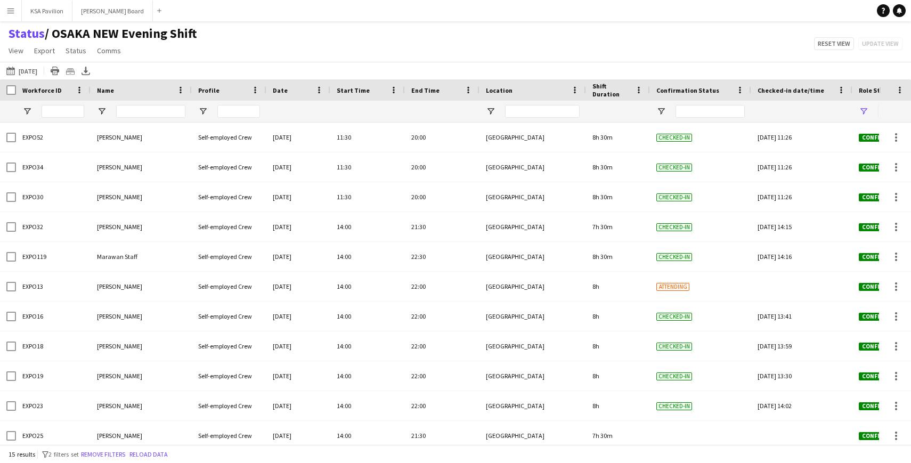
scroll to position [126, 0]
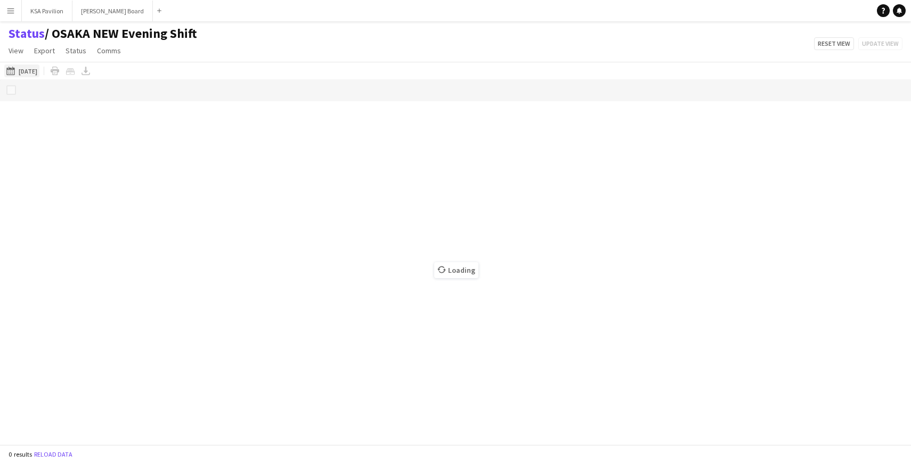
click at [25, 72] on button "This Week [DATE]" at bounding box center [21, 70] width 35 height 13
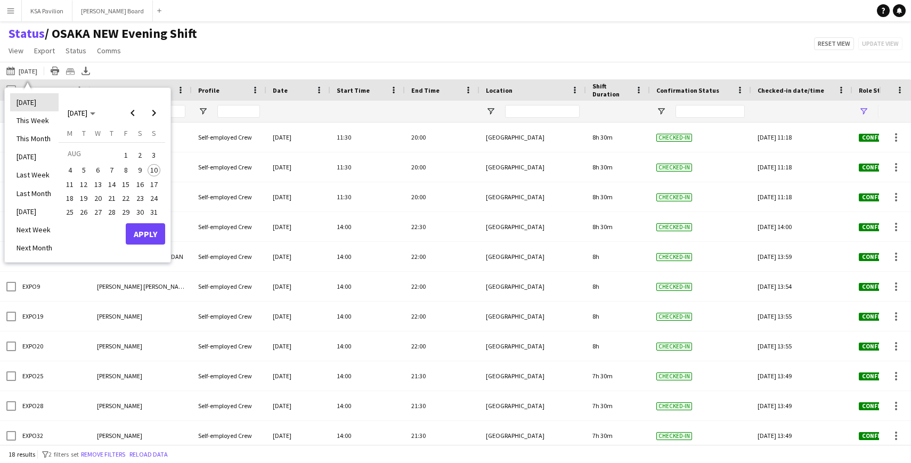
click at [35, 102] on li "[DATE]" at bounding box center [34, 102] width 48 height 18
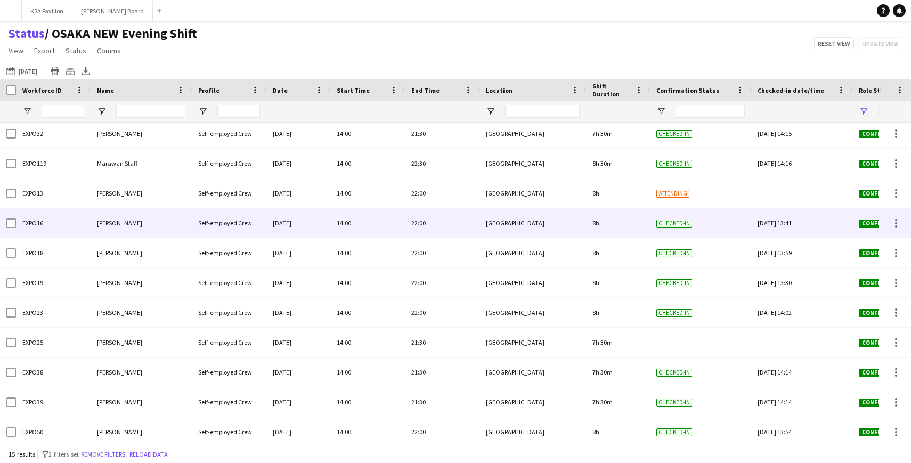
scroll to position [126, 0]
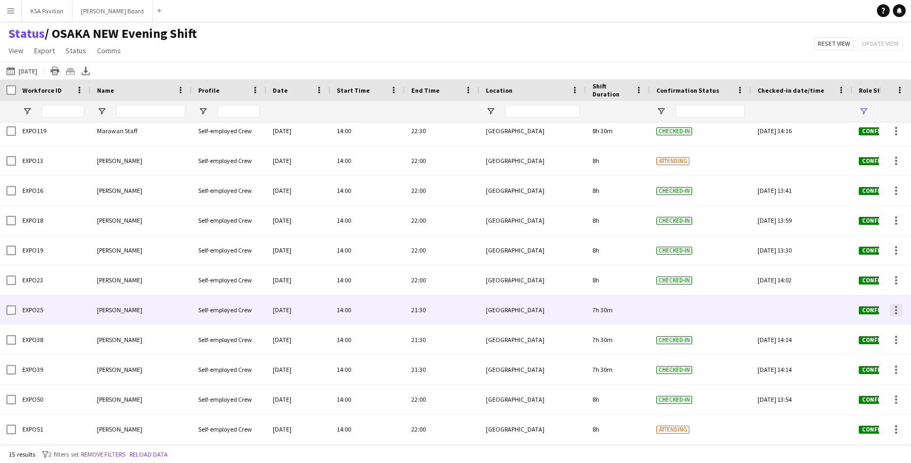
click at [895, 310] on div at bounding box center [896, 310] width 2 height 2
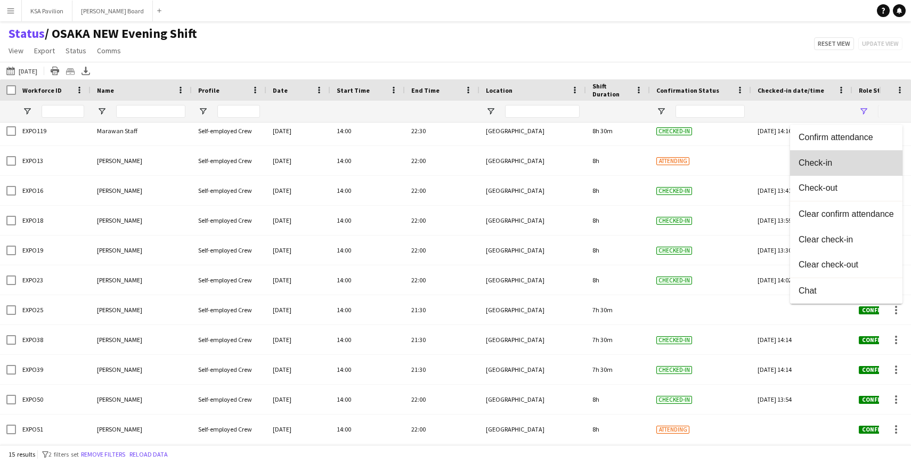
click at [836, 165] on span "Check-in" at bounding box center [846, 163] width 95 height 10
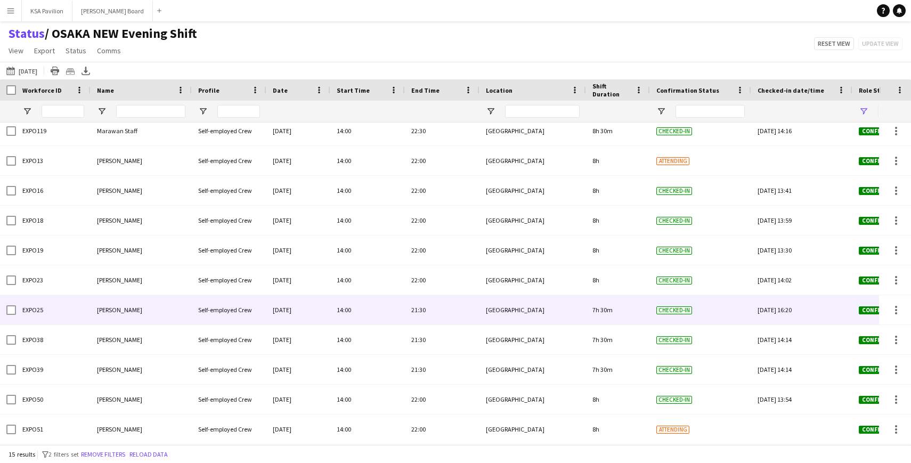
scroll to position [0, 0]
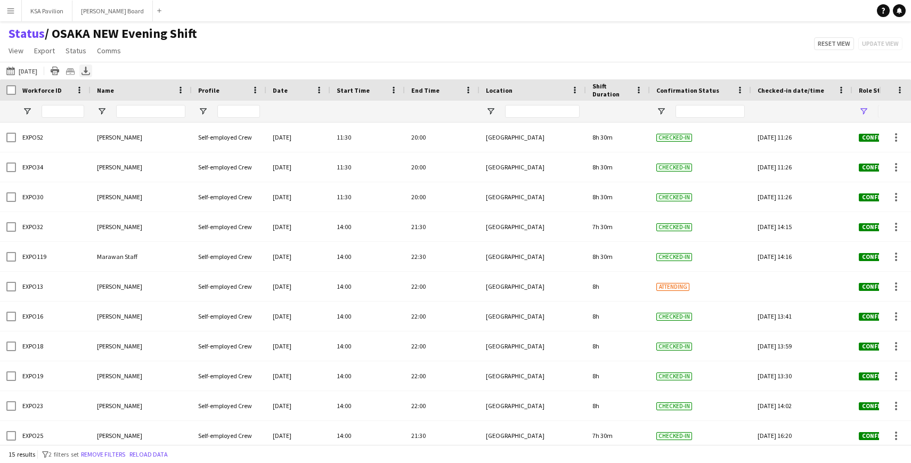
click at [84, 70] on icon "Export XLSX" at bounding box center [86, 71] width 9 height 9
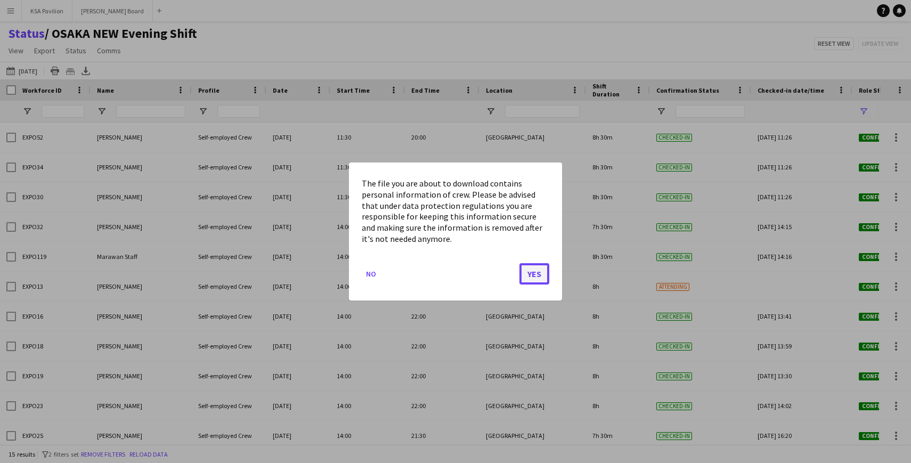
click at [531, 278] on button "Yes" at bounding box center [535, 273] width 30 height 21
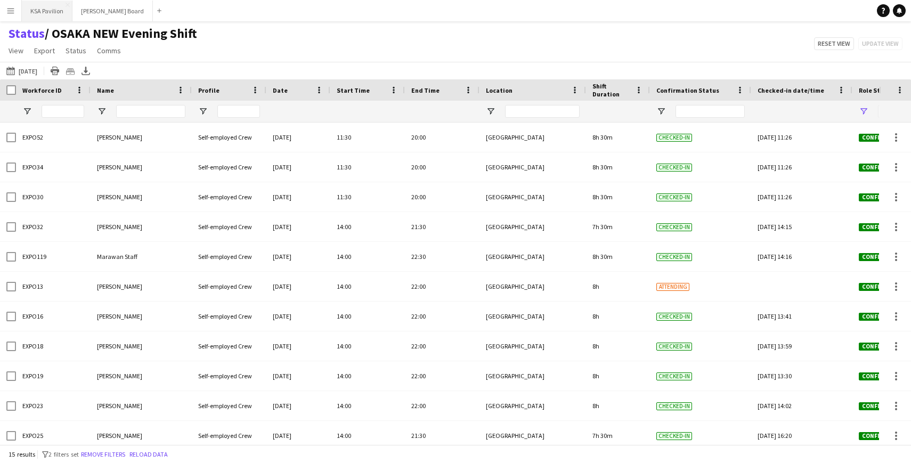
click at [36, 12] on button "KSA Pavilion Close" at bounding box center [47, 11] width 51 height 21
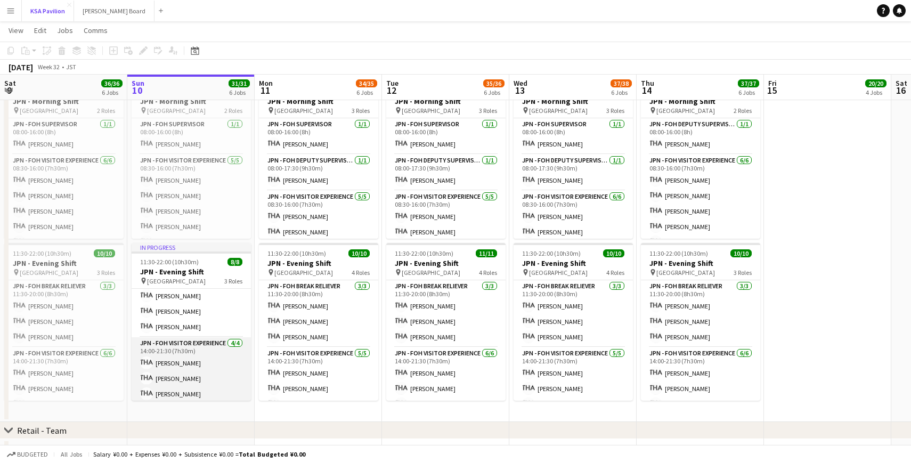
scroll to position [20, 0]
